Goal: Information Seeking & Learning: Learn about a topic

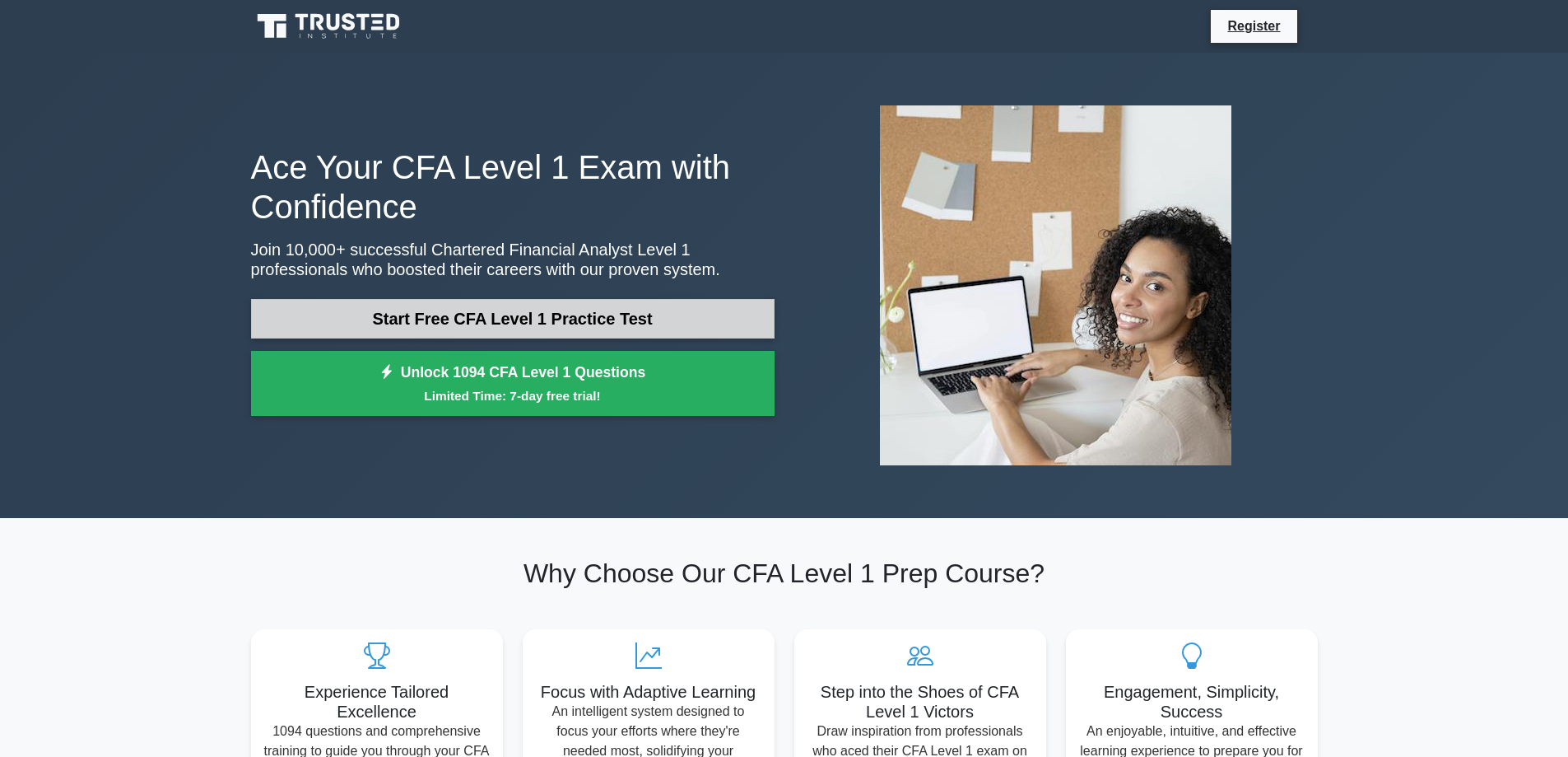
click at [471, 326] on link "Start Free CFA Level 1 Practice Test" at bounding box center [513, 318] width 524 height 39
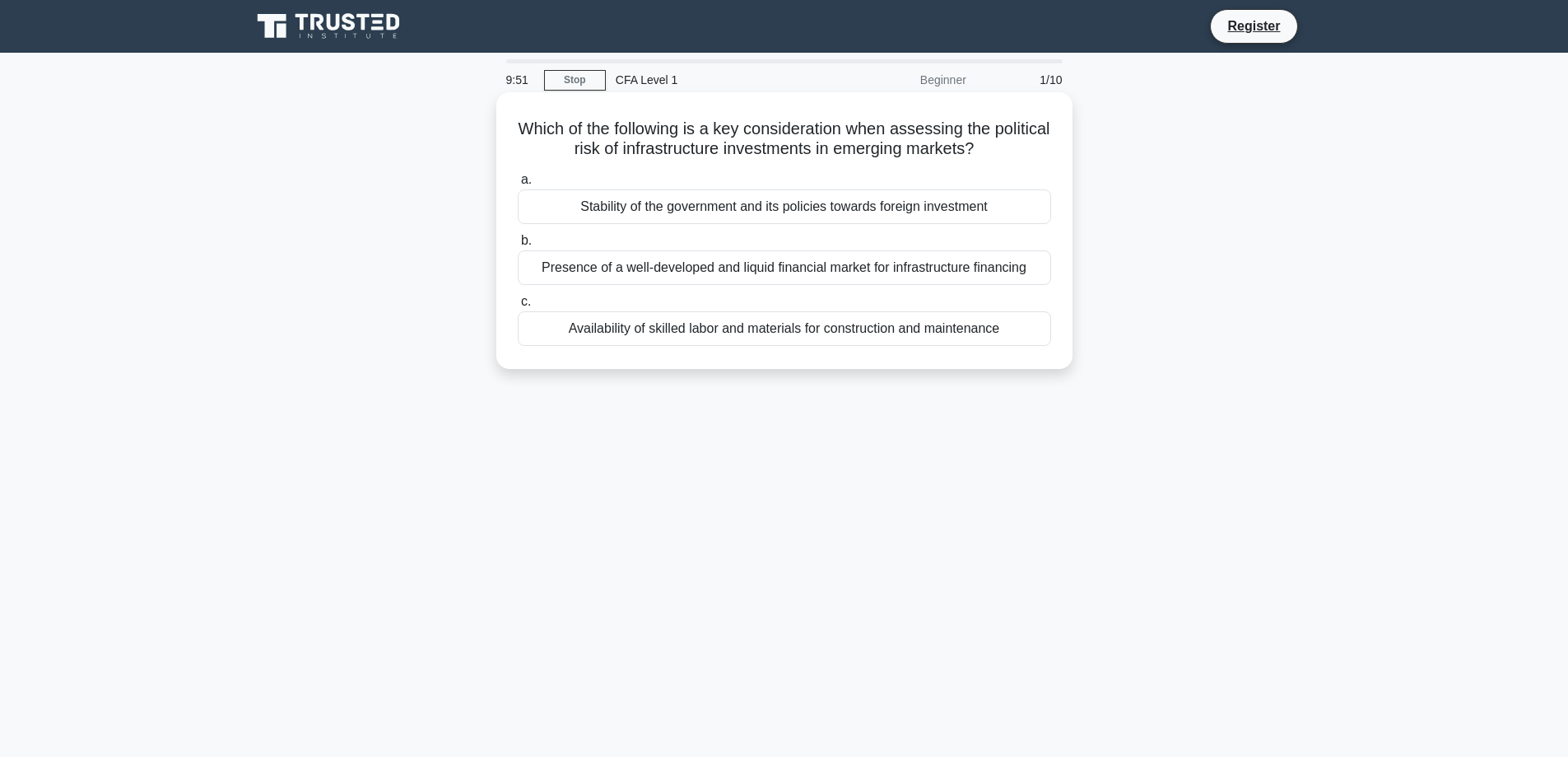
click at [646, 207] on div "Stability of the government and its policies towards foreign investment" at bounding box center [784, 207] width 533 height 35
click at [518, 185] on input "a. Stability of the government and its policies towards foreign investment" at bounding box center [518, 179] width 0 height 11
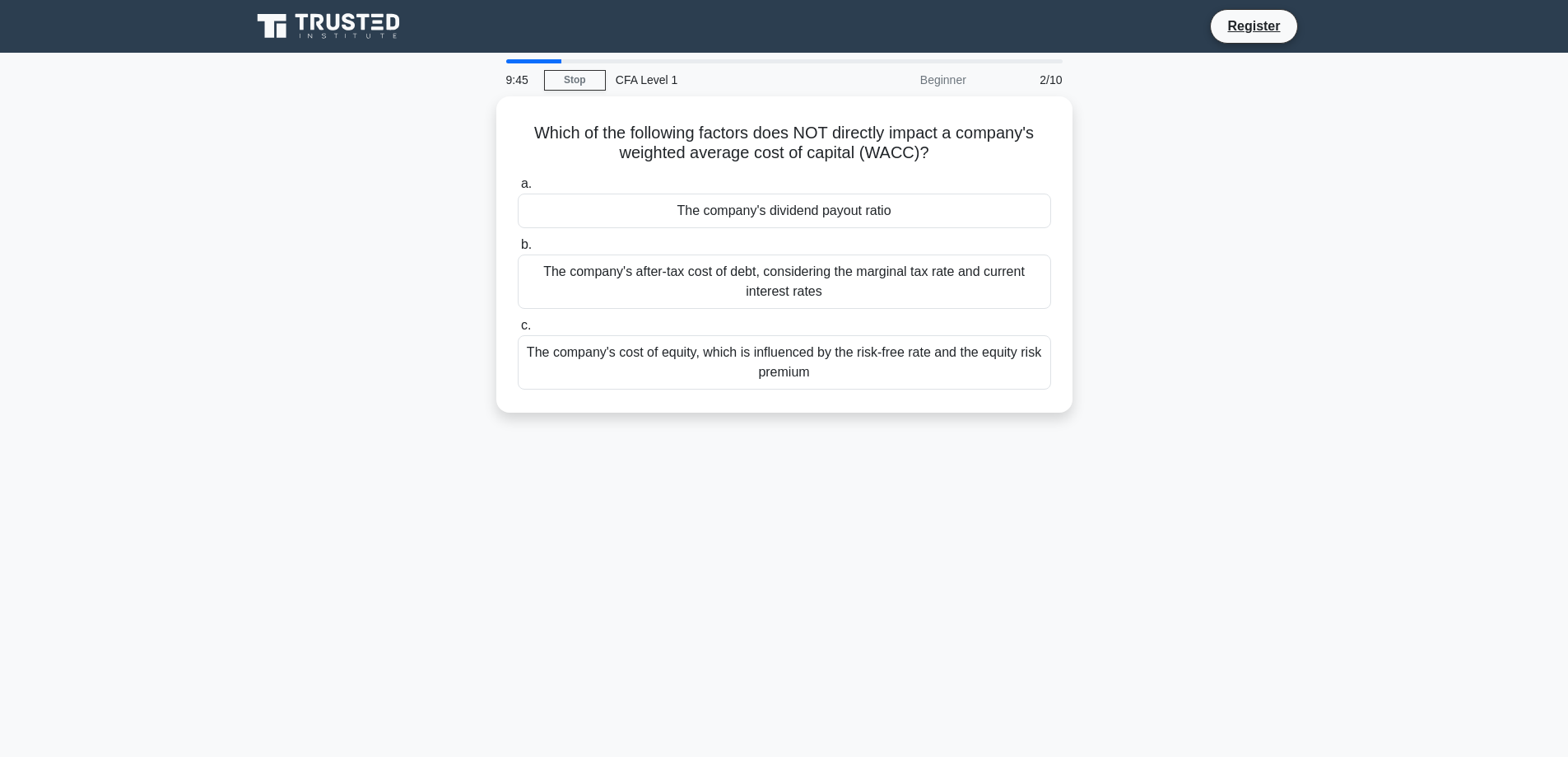
drag, startPoint x: 644, startPoint y: 208, endPoint x: 411, endPoint y: 228, distance: 233.9
click at [411, 228] on div "Which of the following factors does NOT directly impact a company's weighted av…" at bounding box center [784, 264] width 1087 height 336
click at [758, 217] on div "The company's dividend payout ratio" at bounding box center [784, 207] width 533 height 35
click at [518, 185] on input "a. The company's dividend payout ratio" at bounding box center [518, 179] width 0 height 11
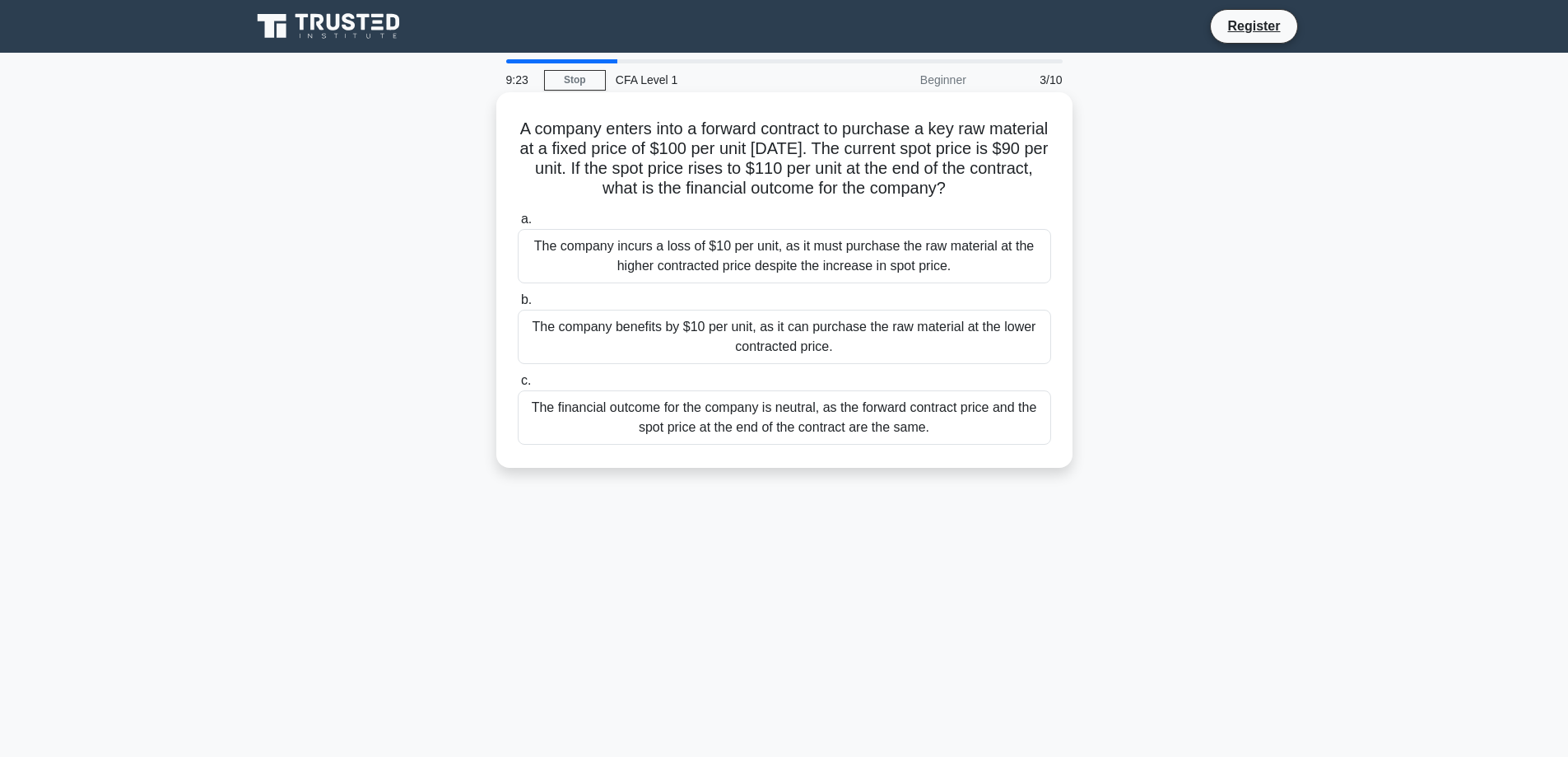
click at [730, 311] on div "The company benefits by $10 per unit, as it can purchase the raw material at th…" at bounding box center [784, 336] width 533 height 54
click at [518, 305] on input "b. The company benefits by $10 per unit, as it can purchase the raw material at…" at bounding box center [518, 300] width 0 height 11
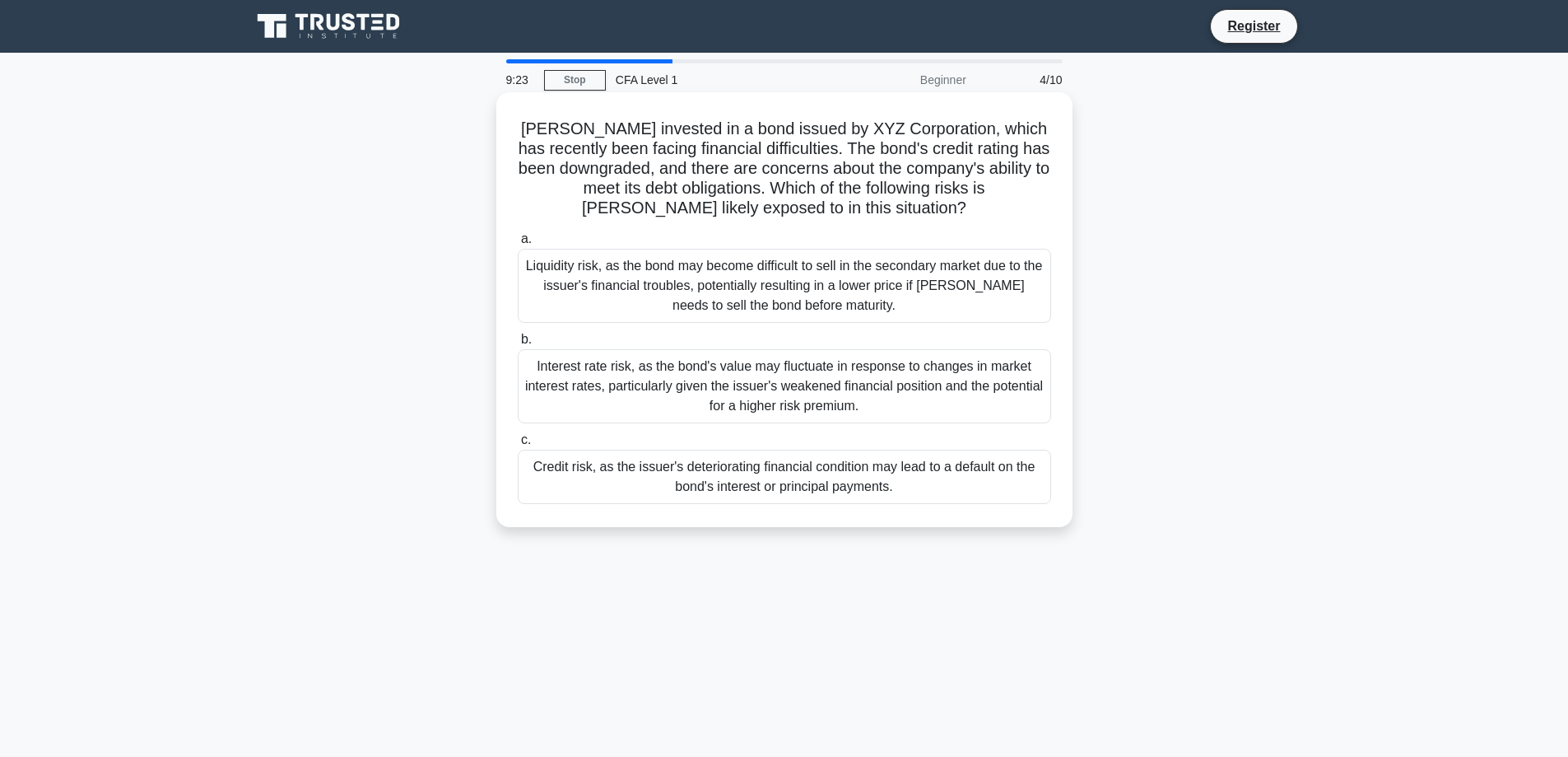
click at [733, 282] on div "Liquidity risk, as the bond may become difficult to sell in the secondary marke…" at bounding box center [784, 285] width 533 height 74
click at [518, 245] on input "a. Liquidity risk, as the bond may become difficult to sell in the secondary ma…" at bounding box center [518, 239] width 0 height 11
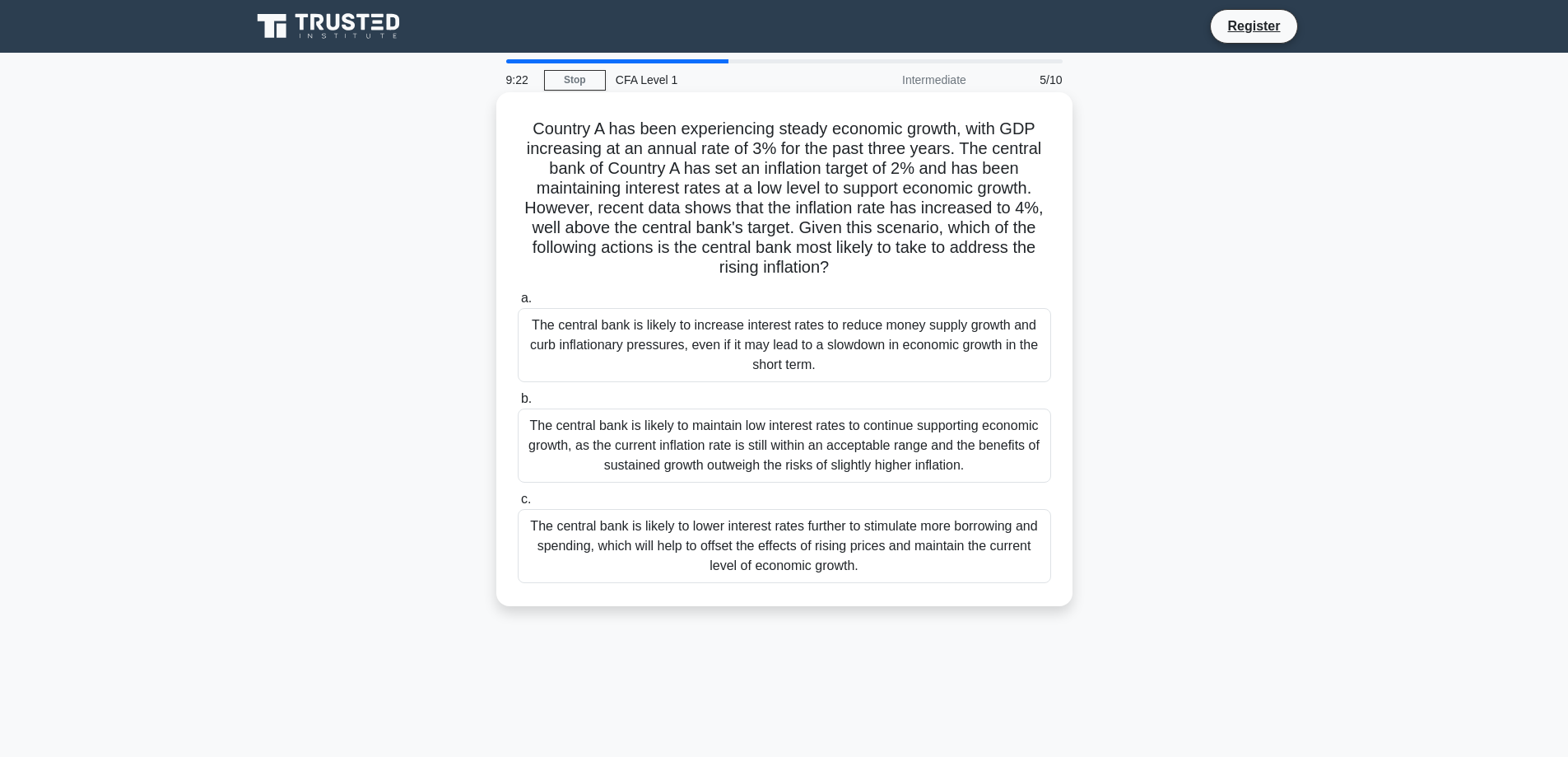
click at [732, 378] on div "The central bank is likely to increase interest rates to reduce money supply gr…" at bounding box center [784, 345] width 533 height 74
click at [518, 303] on input "a. The central bank is likely to increase interest rates to reduce money supply…" at bounding box center [518, 298] width 0 height 11
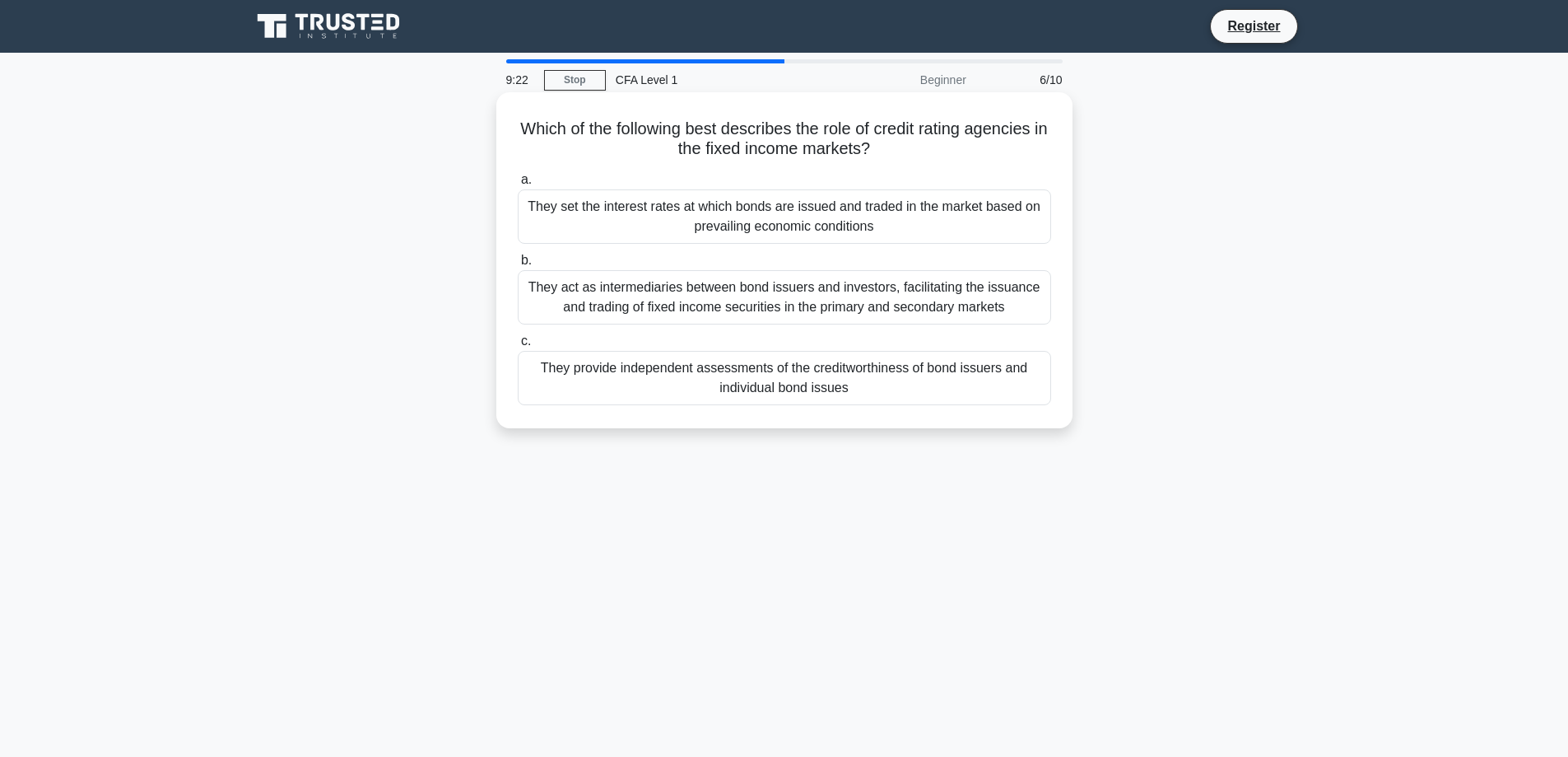
click at [730, 422] on div "Which of the following best describes the role of credit rating agencies in the…" at bounding box center [784, 260] width 563 height 323
click at [729, 392] on div "They provide independent assessments of the creditworthiness of bond issuers an…" at bounding box center [784, 378] width 533 height 54
click at [518, 347] on input "c. They provide independent assessments of the creditworthiness of bond issuers…" at bounding box center [518, 341] width 0 height 11
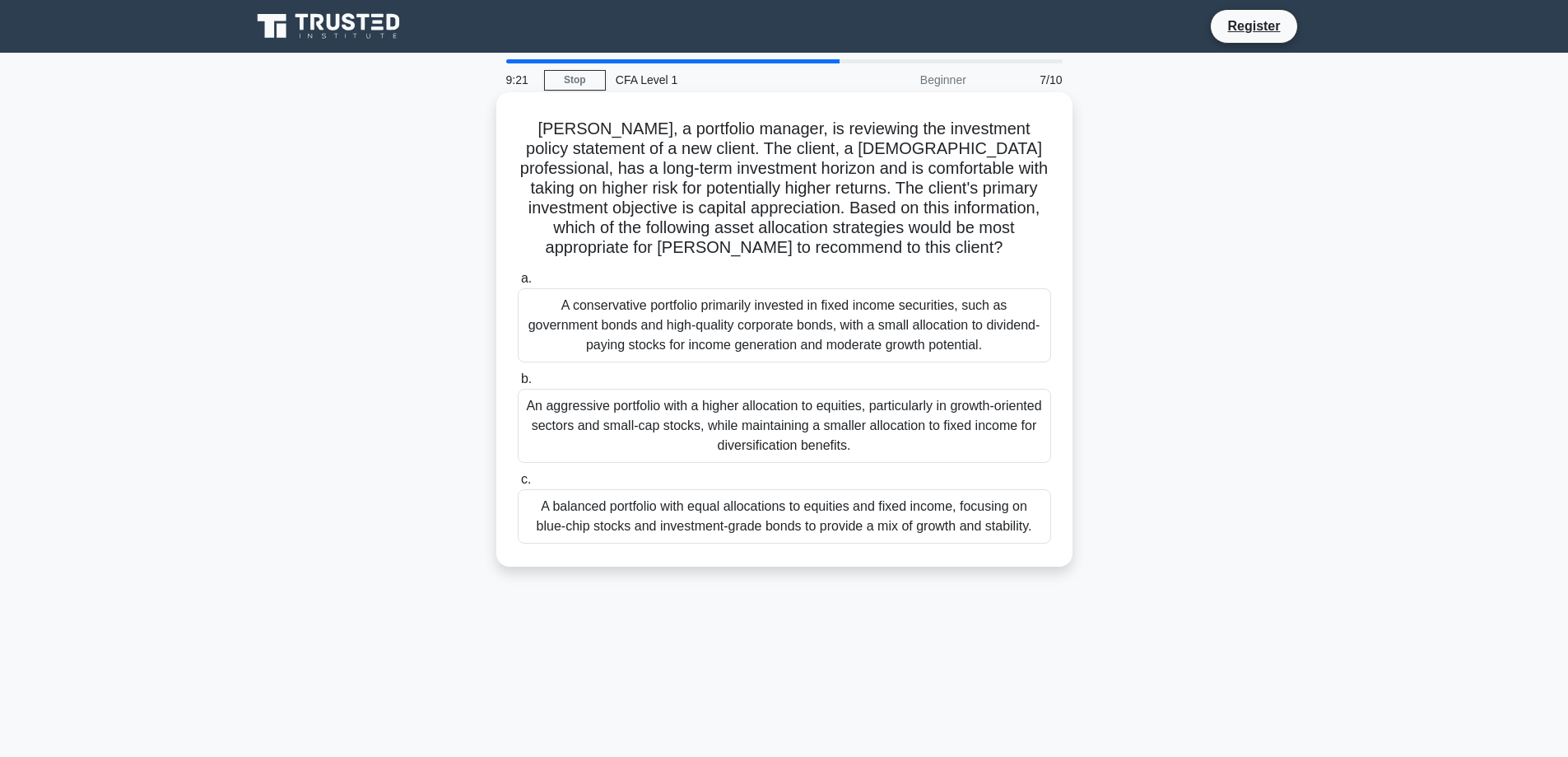
click at [744, 318] on div "A conservative portfolio primarily invested in fixed income securities, such as…" at bounding box center [784, 325] width 533 height 74
click at [518, 284] on input "a. A conservative portfolio primarily invested in fixed income securities, such…" at bounding box center [518, 278] width 0 height 11
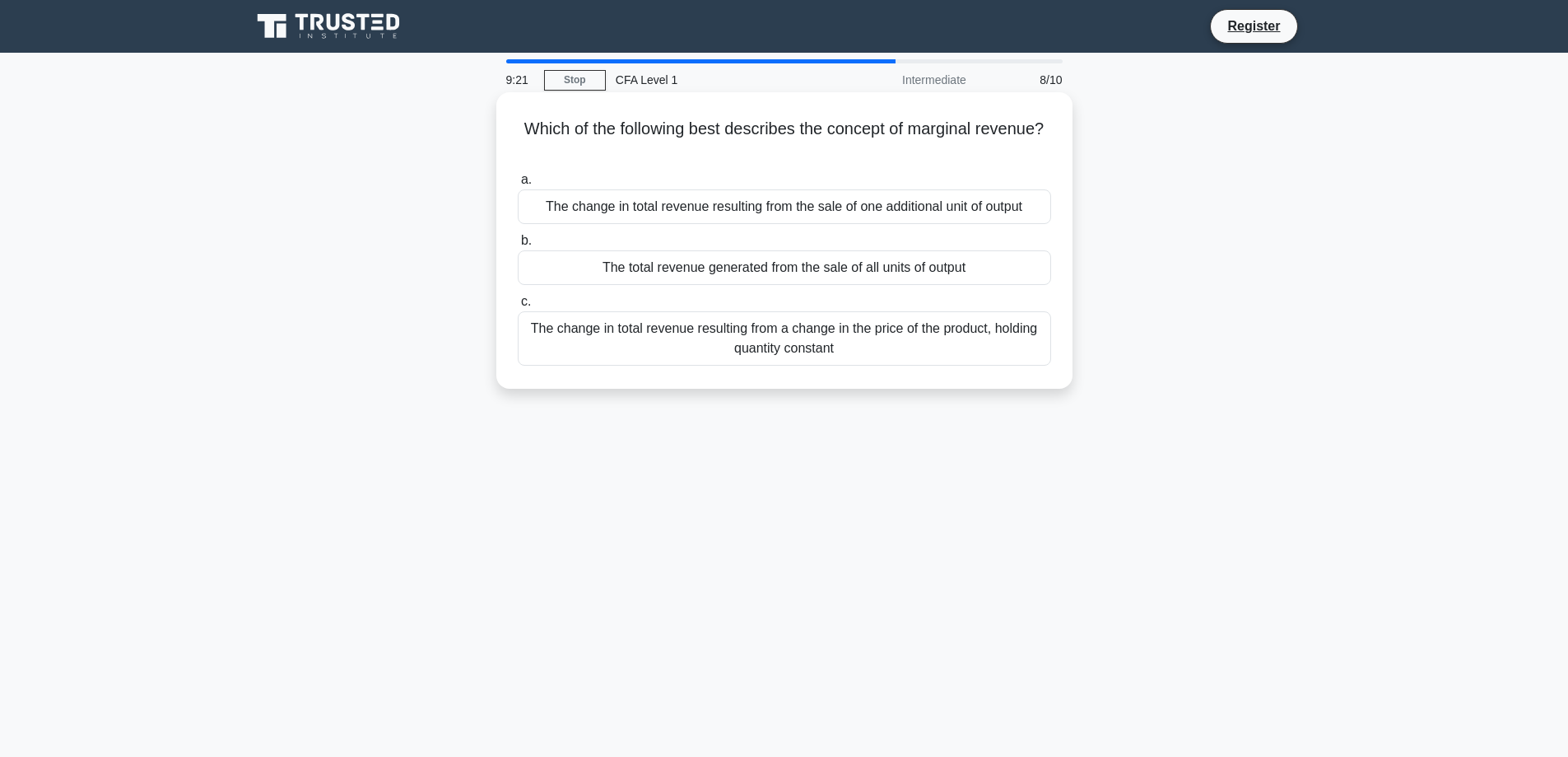
click at [758, 269] on div "The total revenue generated from the sale of all units of output" at bounding box center [784, 268] width 533 height 35
click at [518, 247] on input "b. The total revenue generated from the sale of all units of output" at bounding box center [518, 241] width 0 height 11
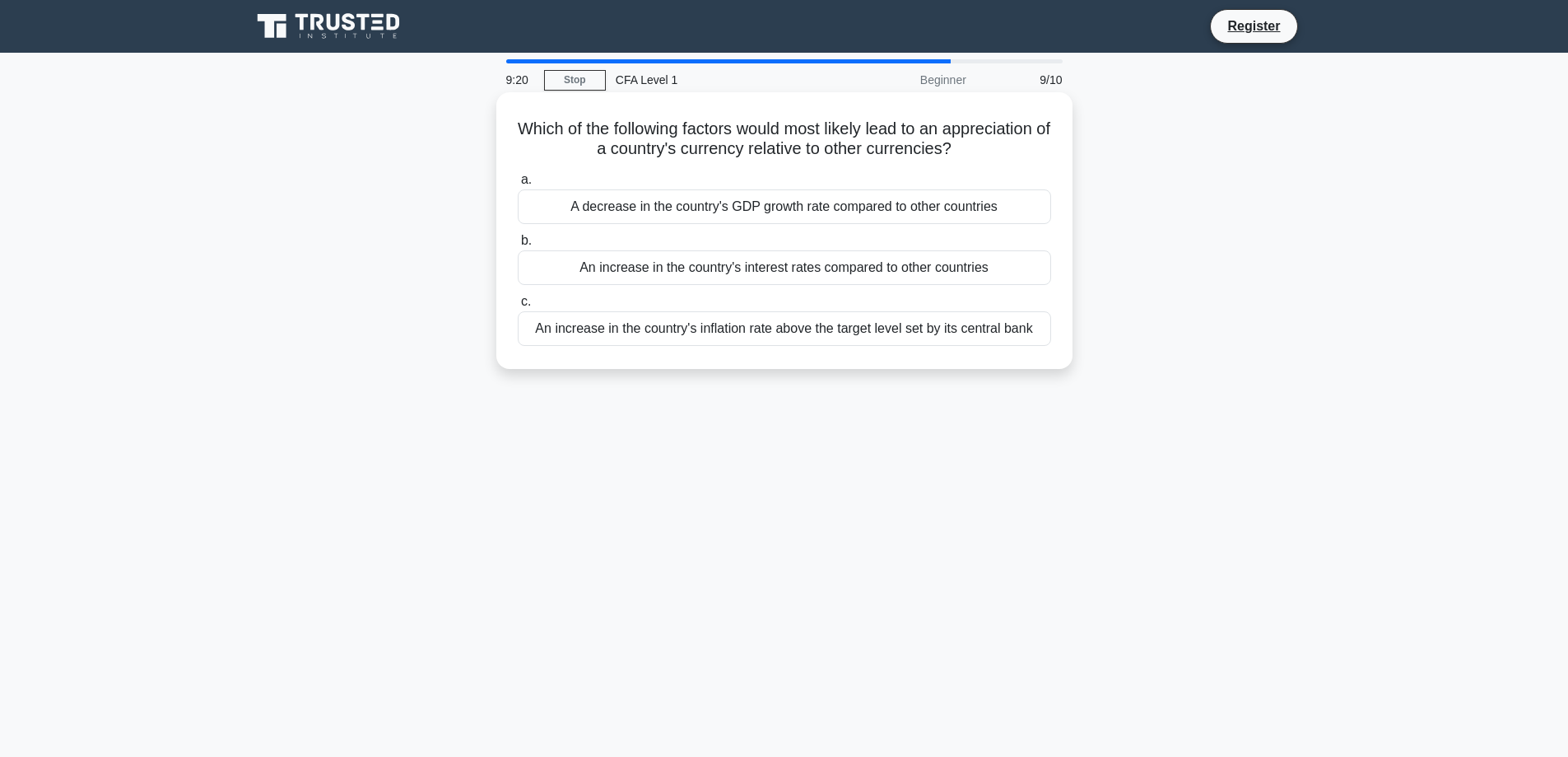
click at [756, 296] on label "c. An increase in the country's inflation rate above the target level set by it…" at bounding box center [784, 319] width 533 height 54
click at [518, 297] on input "c. An increase in the country's inflation rate above the target level set by it…" at bounding box center [518, 301] width 0 height 11
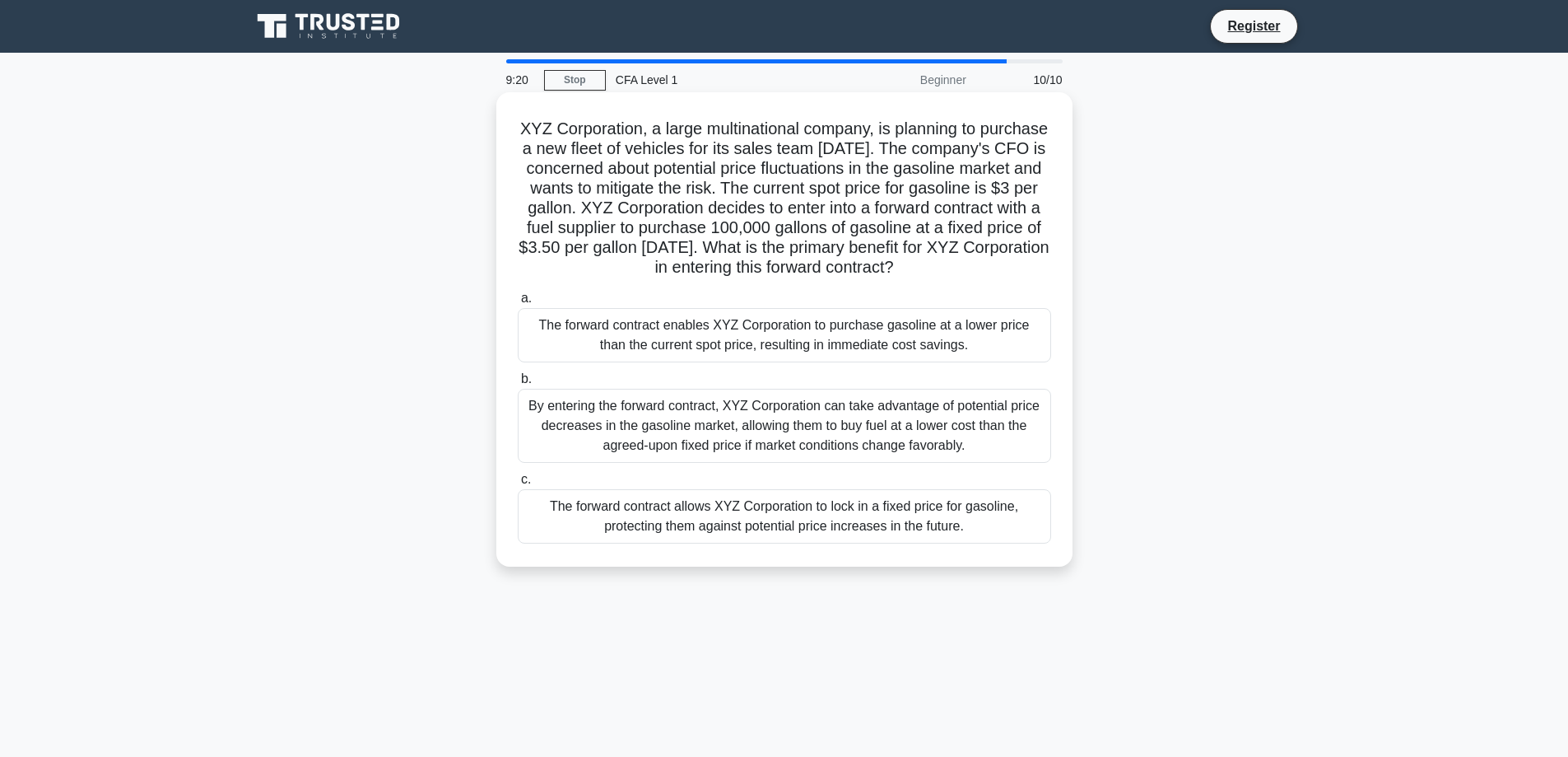
click at [752, 331] on div "The forward contract enables XYZ Corporation to purchase gasoline at a lower pr…" at bounding box center [784, 335] width 533 height 54
click at [518, 303] on input "a. The forward contract enables XYZ Corporation to purchase gasoline at a lower…" at bounding box center [518, 298] width 0 height 11
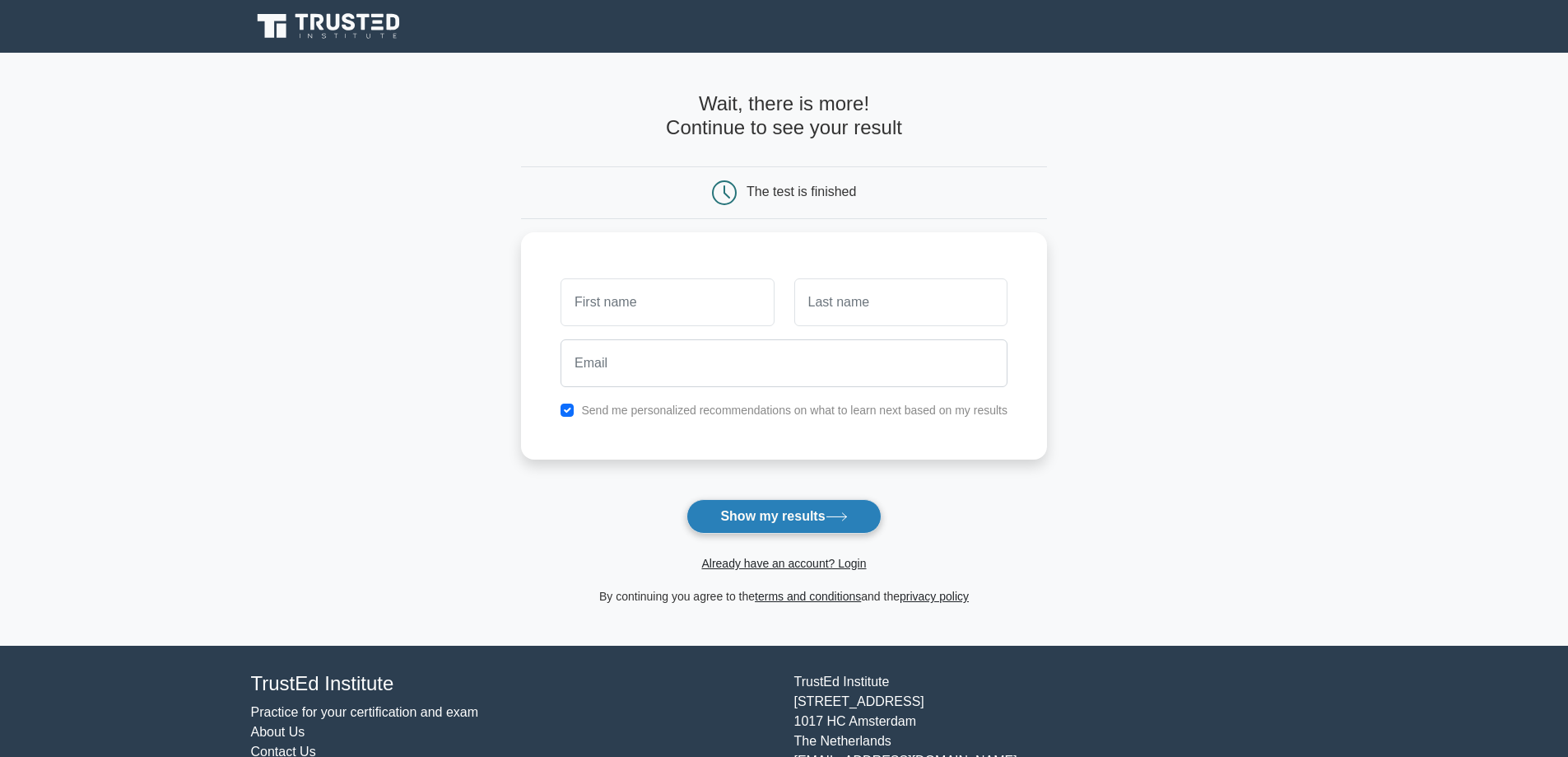
click at [758, 505] on button "Show my results" at bounding box center [784, 516] width 194 height 35
click at [488, 464] on main "Wait, there is more! Continue to see your result The test is finished and the" at bounding box center [784, 350] width 1568 height 593
